Goal: Obtain resource: Obtain resource

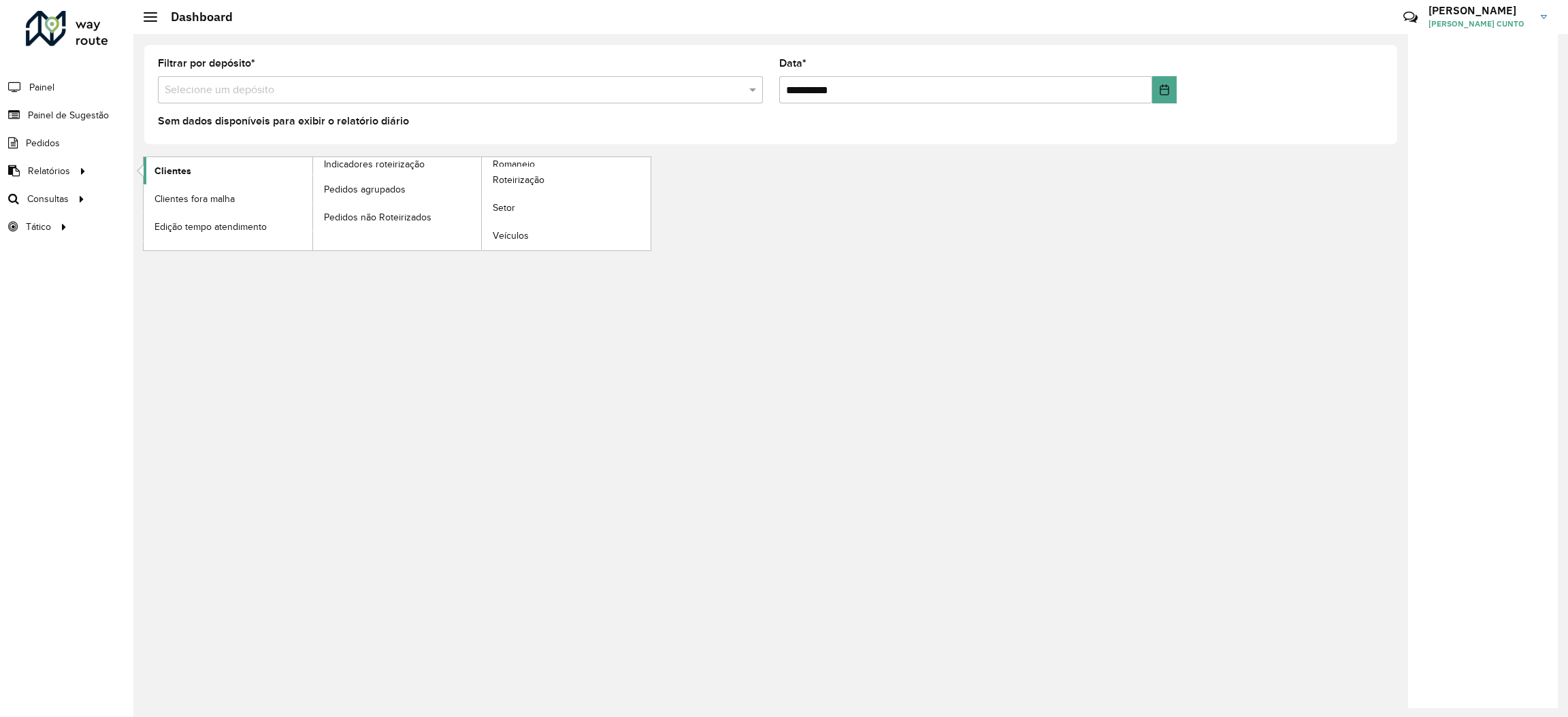
click at [144, 177] on link "Clientes" at bounding box center [228, 171] width 169 height 27
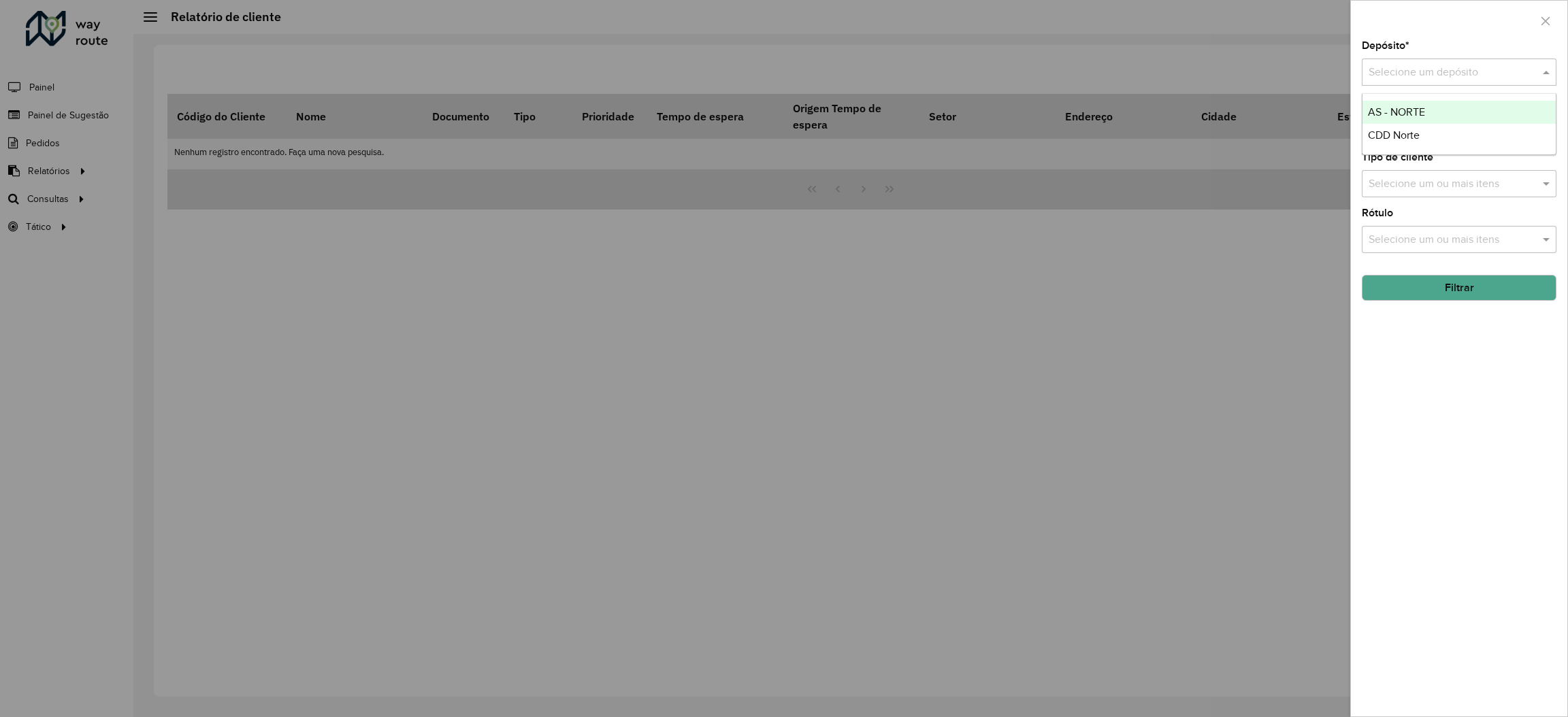
click at [1392, 72] on input "text" at bounding box center [1446, 73] width 154 height 16
click at [1383, 130] on span "CDD Norte" at bounding box center [1394, 135] width 52 height 11
click at [1416, 280] on button "Filtrar" at bounding box center [1459, 288] width 195 height 26
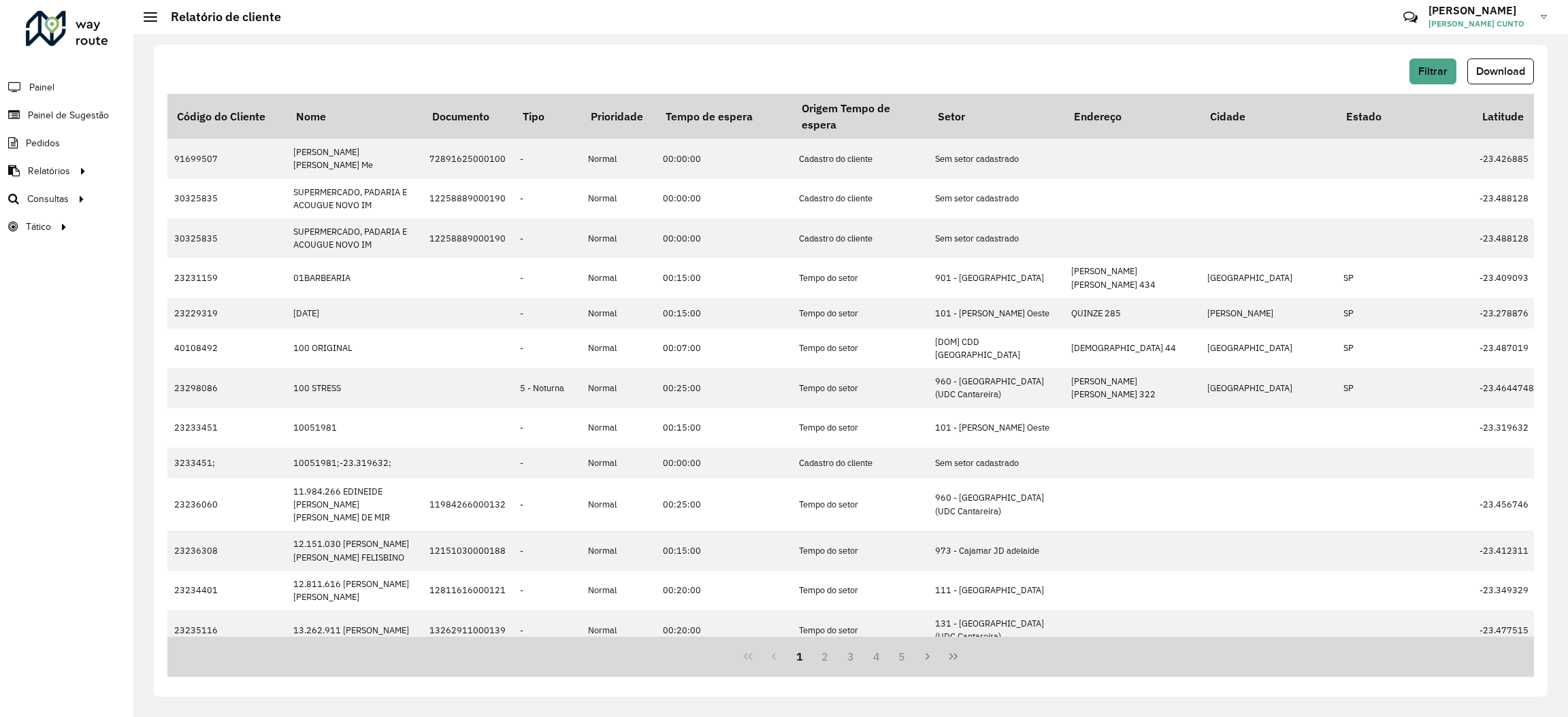
drag, startPoint x: 1502, startPoint y: 57, endPoint x: 1508, endPoint y: 85, distance: 28.6
click at [1508, 85] on div "Filtrar Download" at bounding box center [851, 77] width 1367 height 35
drag, startPoint x: 1508, startPoint y: 85, endPoint x: 1504, endPoint y: 79, distance: 7.2
click at [1504, 79] on div "Filtrar Download" at bounding box center [851, 77] width 1367 height 35
click at [1504, 79] on button "Download" at bounding box center [1500, 72] width 67 height 26
